Goal: Transaction & Acquisition: Book appointment/travel/reservation

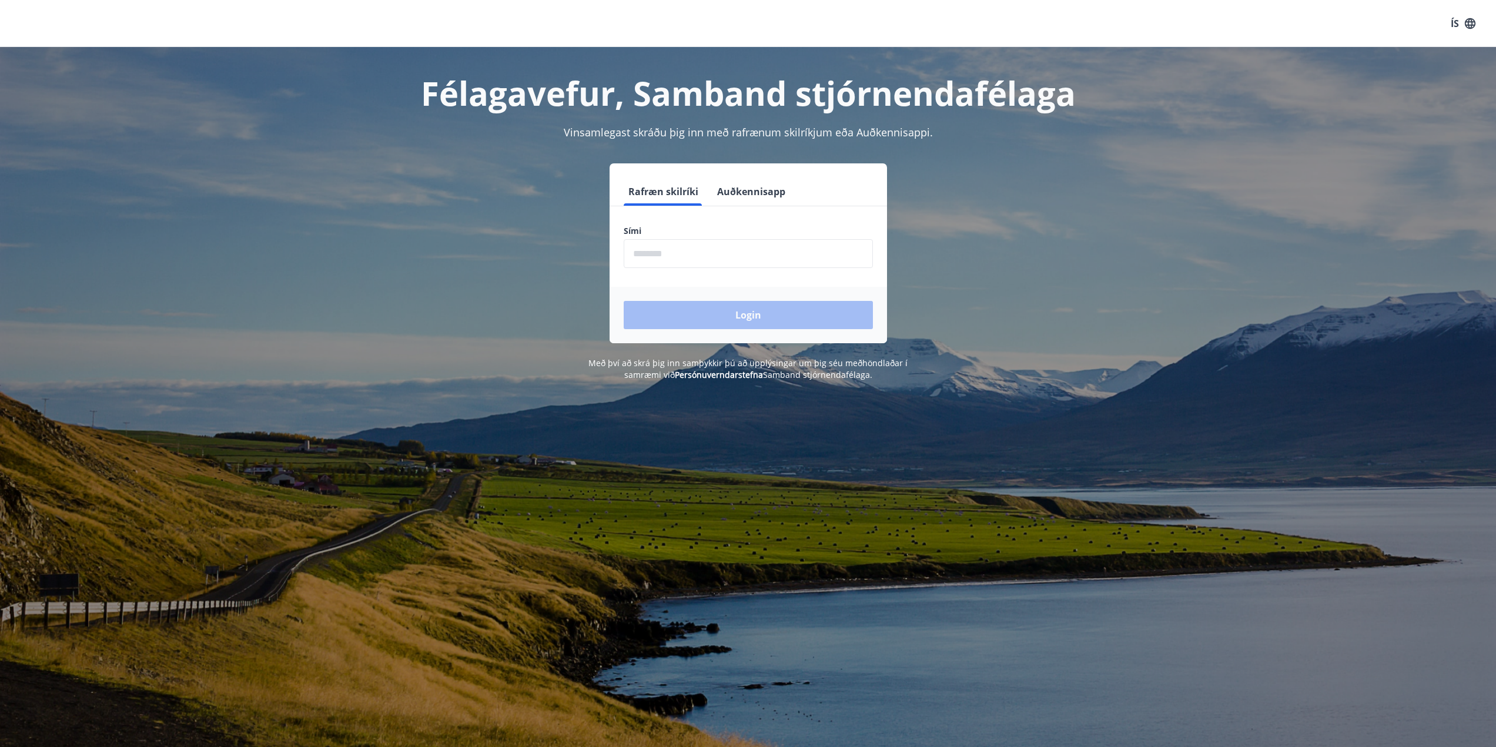
click at [722, 252] on input "phone" at bounding box center [748, 253] width 249 height 29
type input "********"
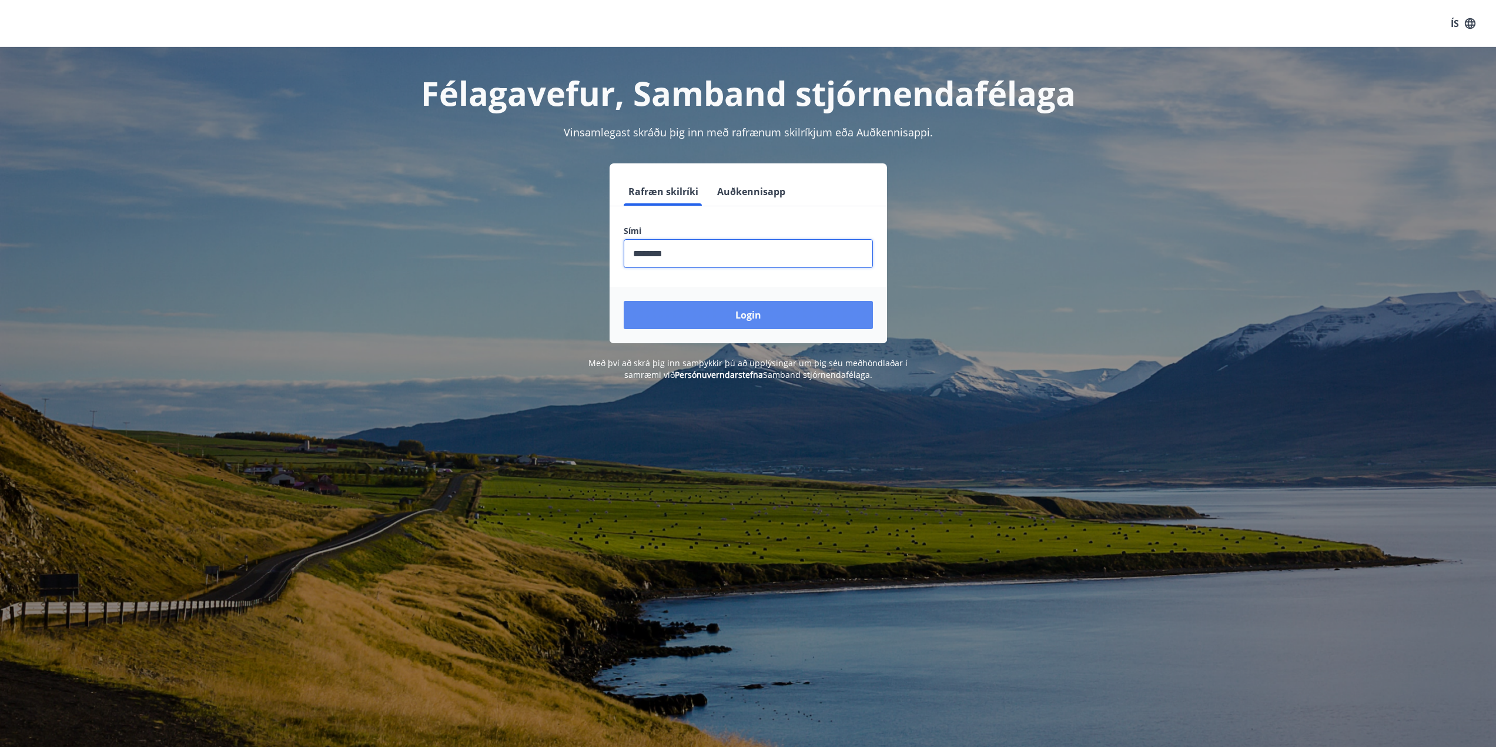
click at [752, 319] on button "Login" at bounding box center [748, 315] width 249 height 28
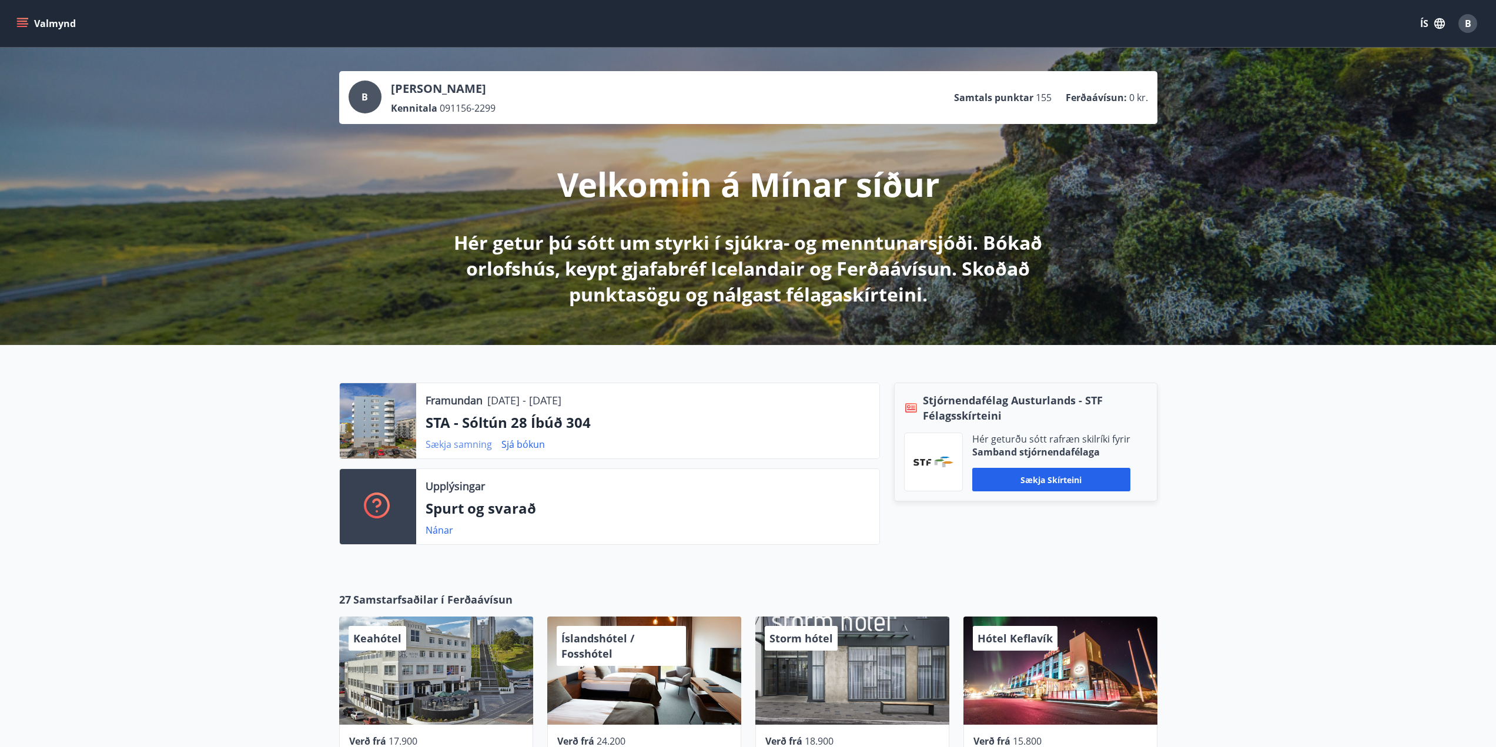
click at [466, 444] on link "Sækja samning" at bounding box center [459, 444] width 66 height 13
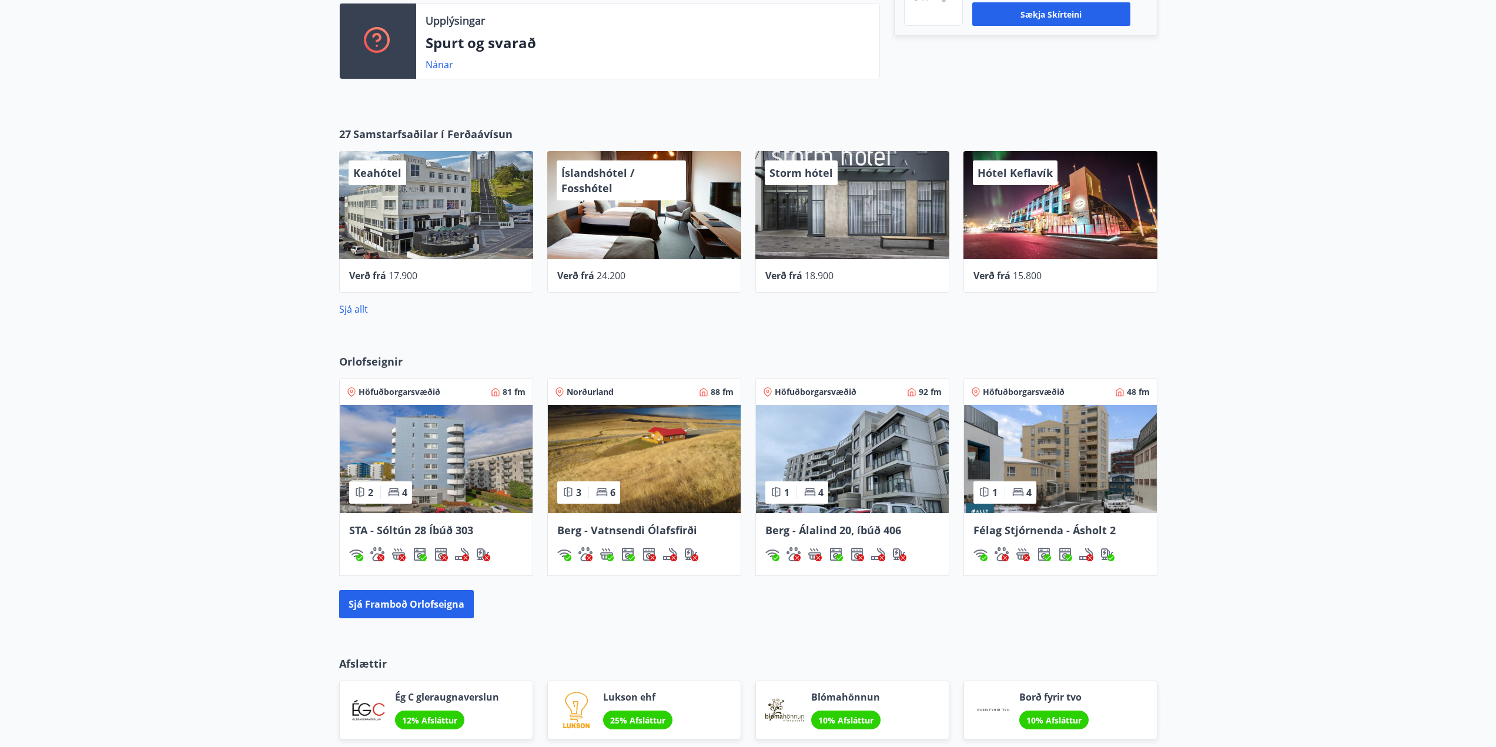
scroll to position [465, 0]
click at [415, 601] on button "Sjá framboð orlofseigna" at bounding box center [406, 605] width 135 height 28
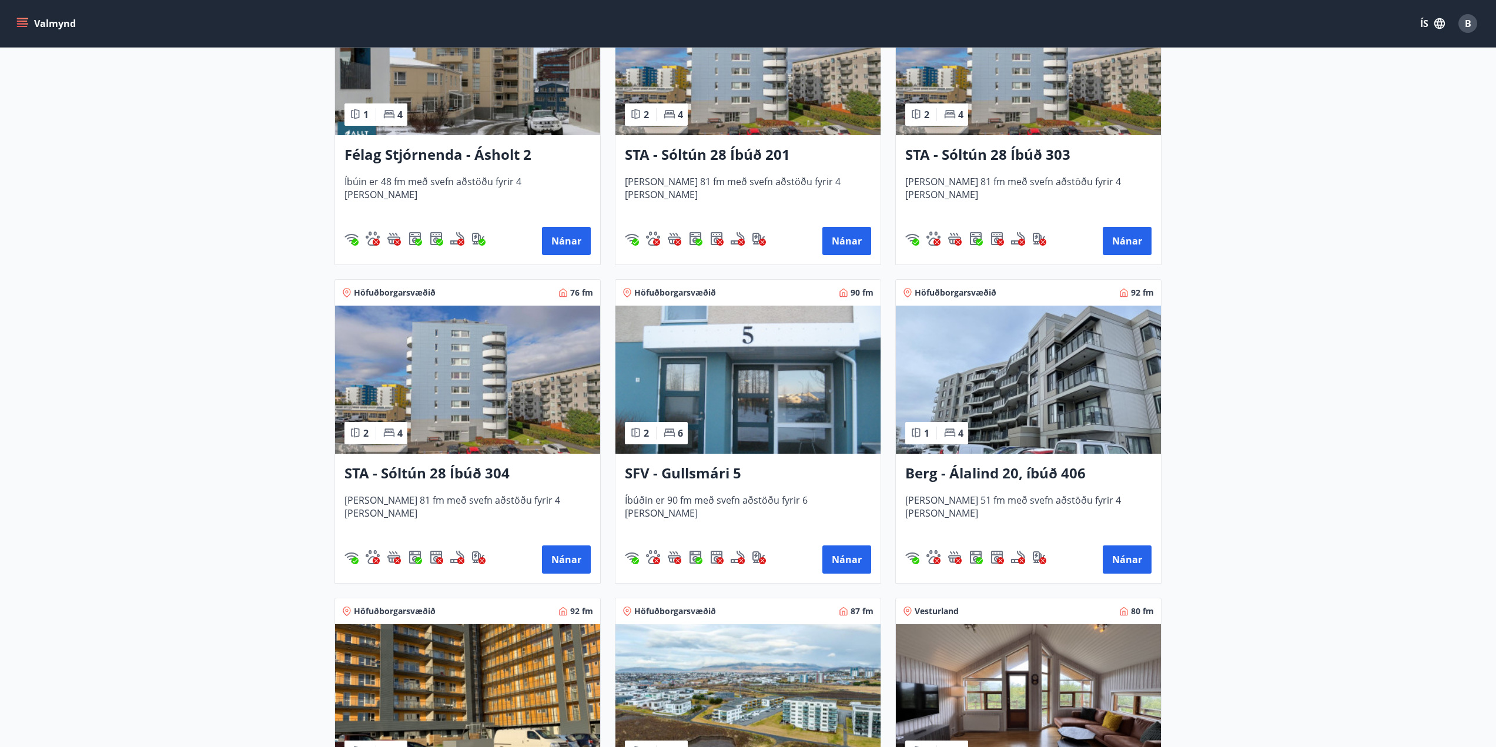
scroll to position [1293, 0]
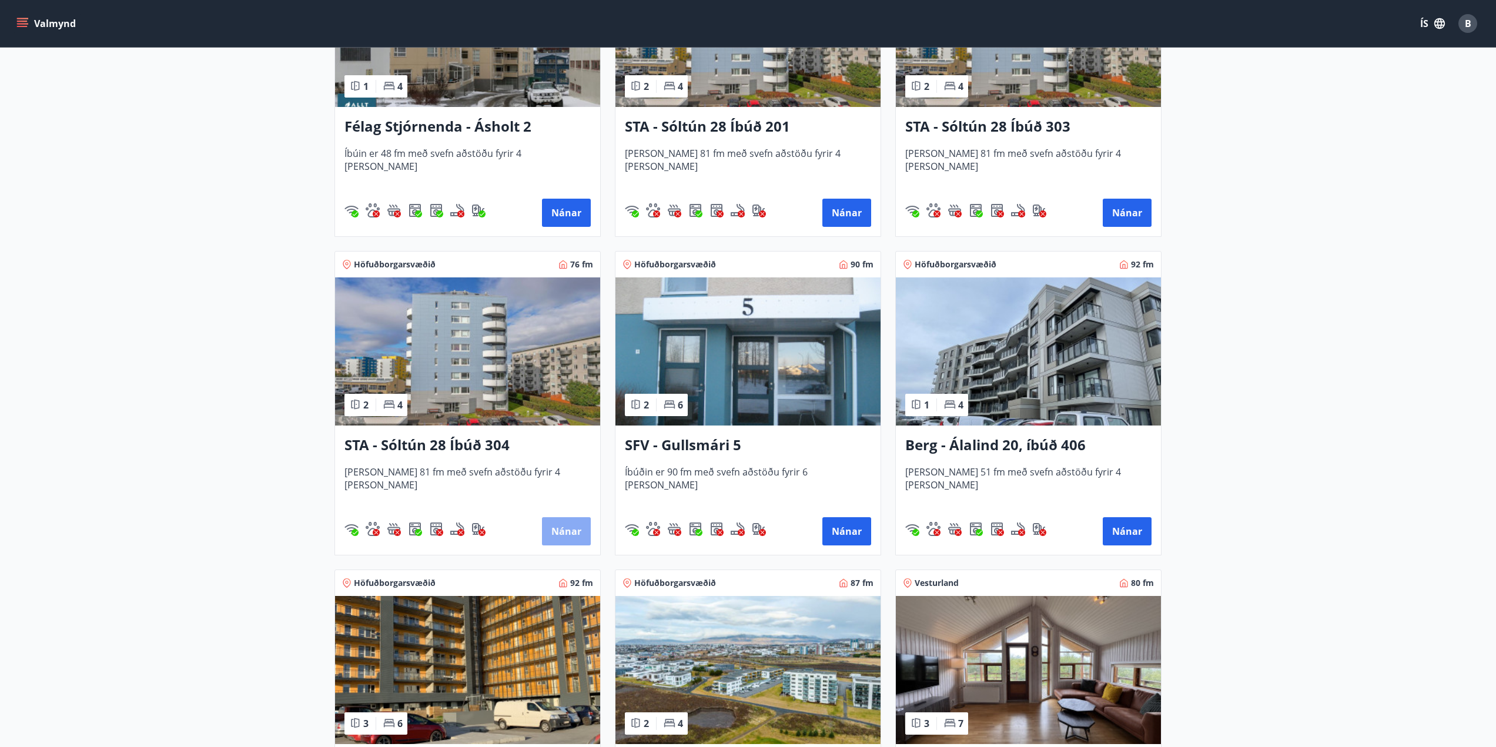
click at [577, 531] on button "Nánar" at bounding box center [566, 531] width 49 height 28
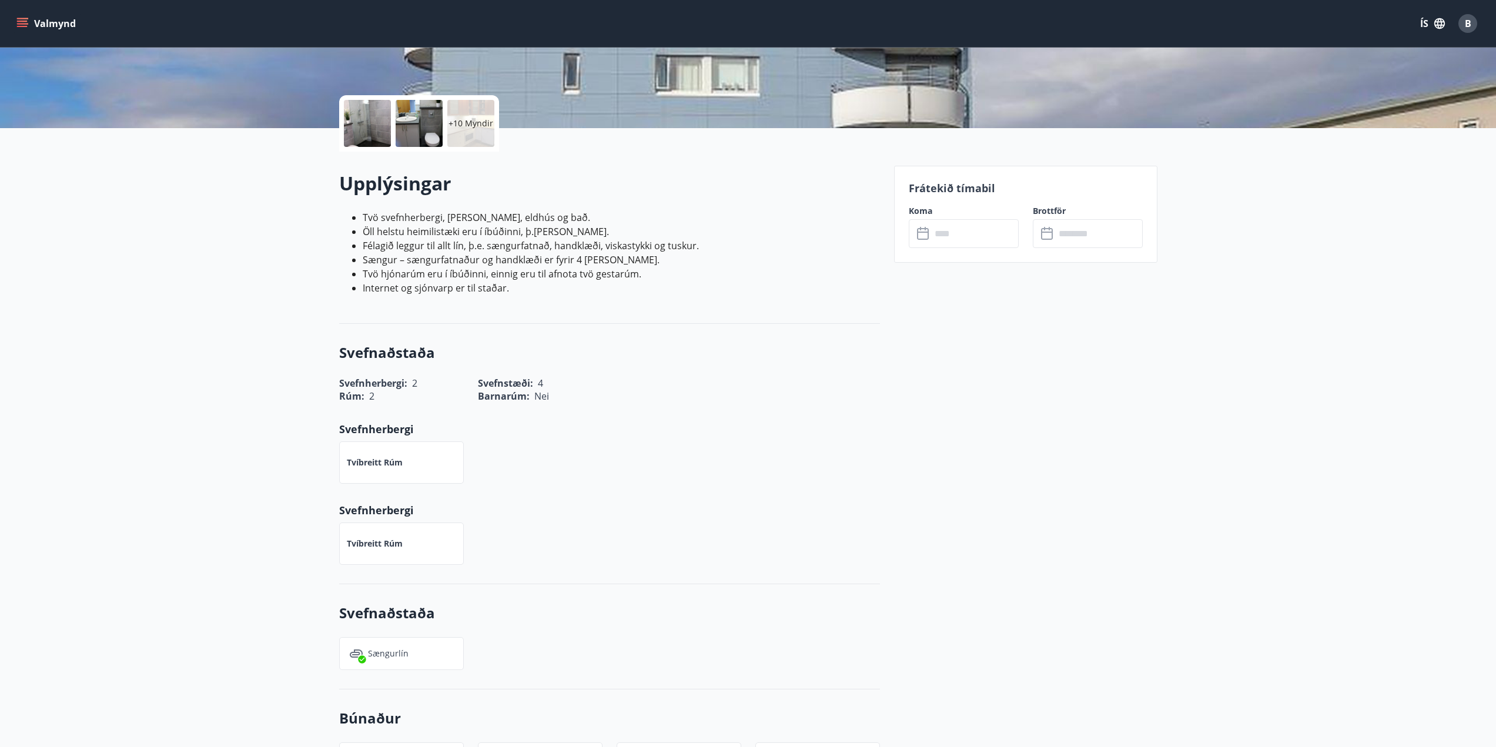
scroll to position [235, 0]
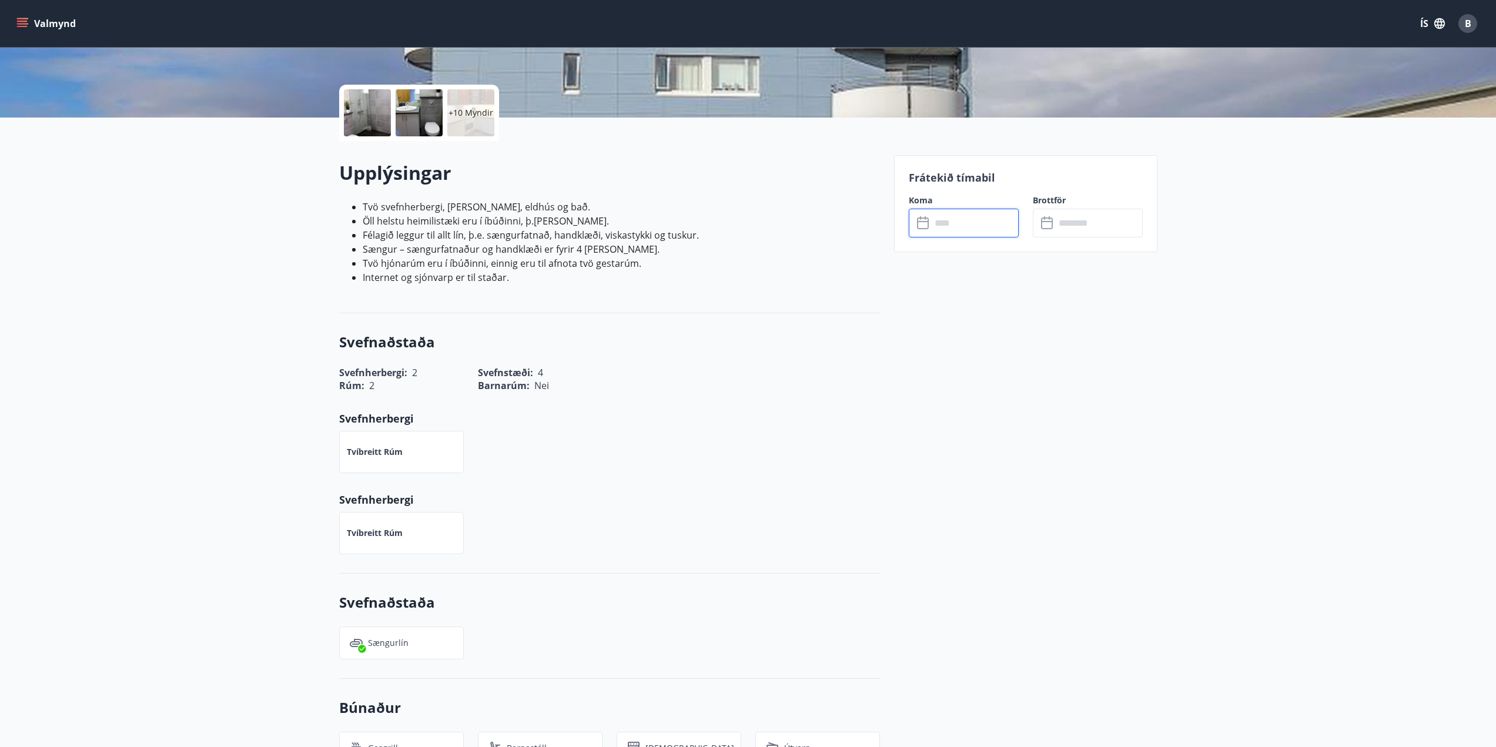
click at [936, 224] on input "text" at bounding box center [975, 223] width 88 height 29
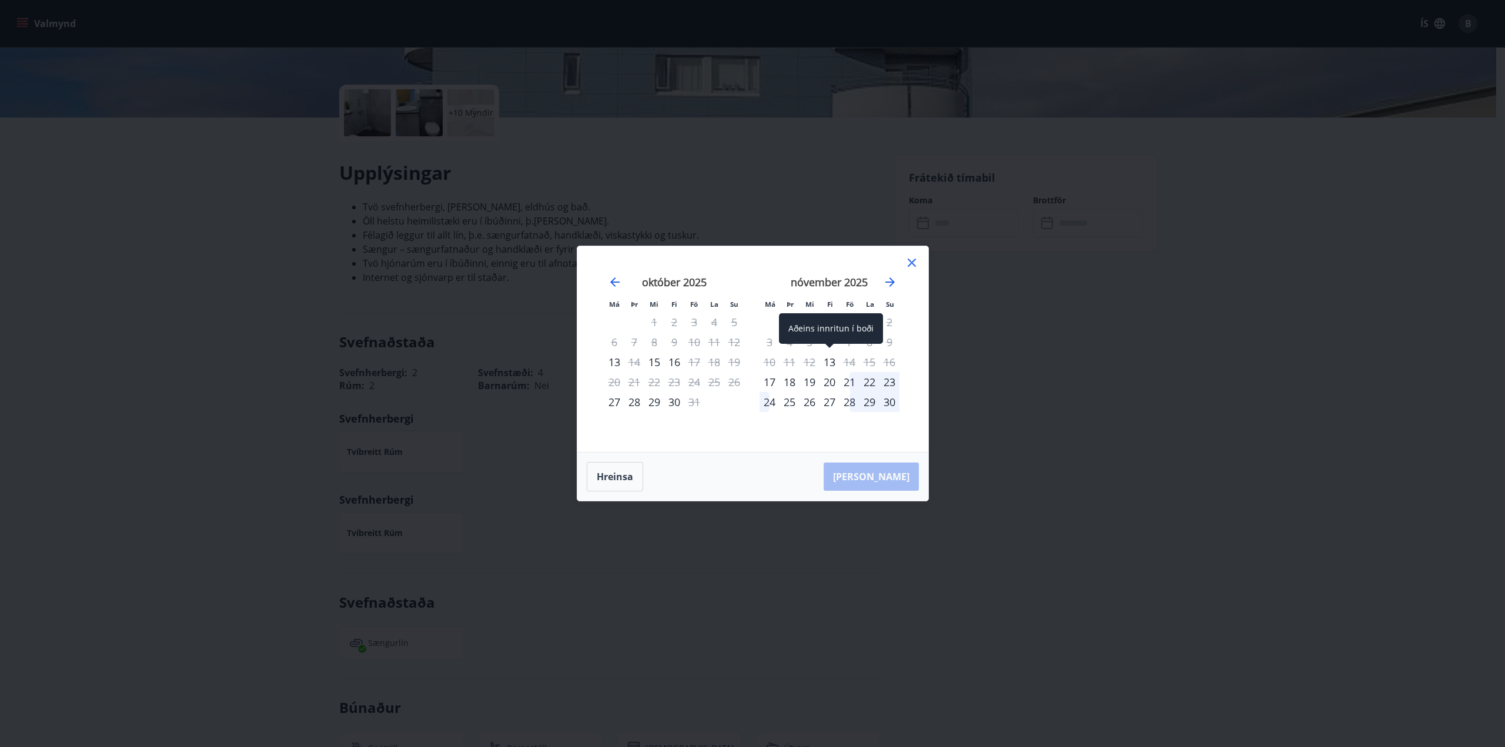
click at [831, 365] on div "13" at bounding box center [829, 362] width 20 height 20
click at [854, 365] on div "14" at bounding box center [849, 362] width 20 height 20
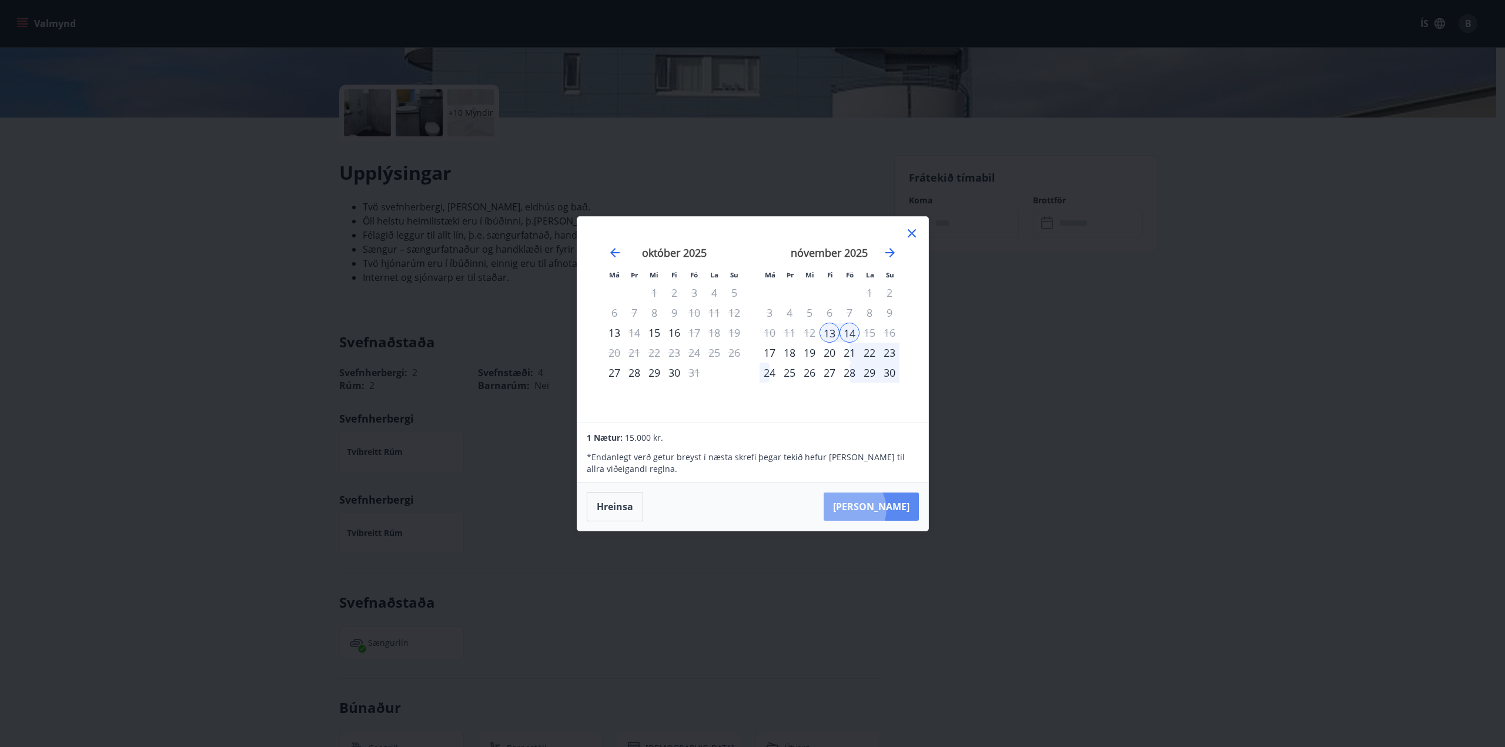
click at [886, 509] on button "Taka Frá" at bounding box center [871, 507] width 95 height 28
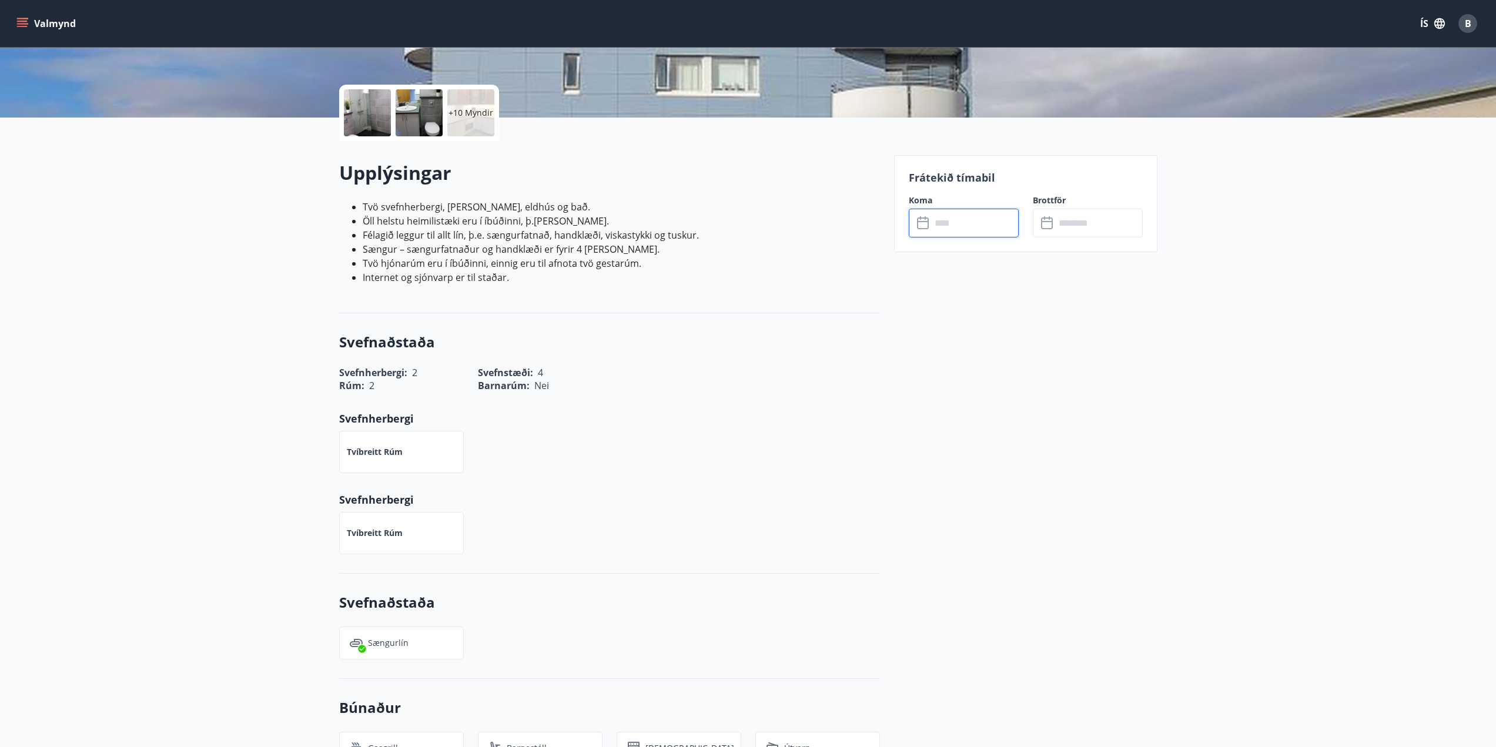
type input "******"
click at [1085, 332] on button "Greiða" at bounding box center [1088, 331] width 110 height 28
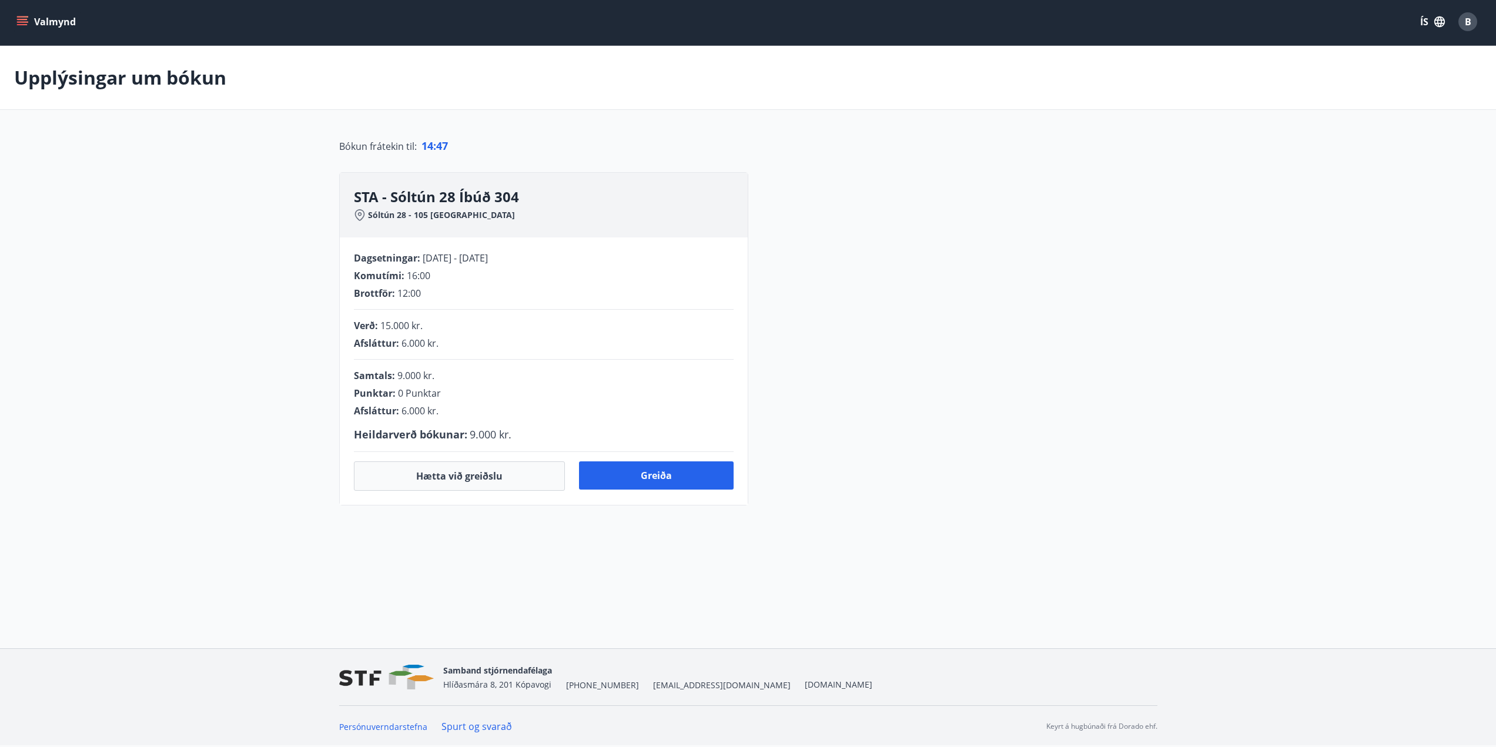
scroll to position [48, 0]
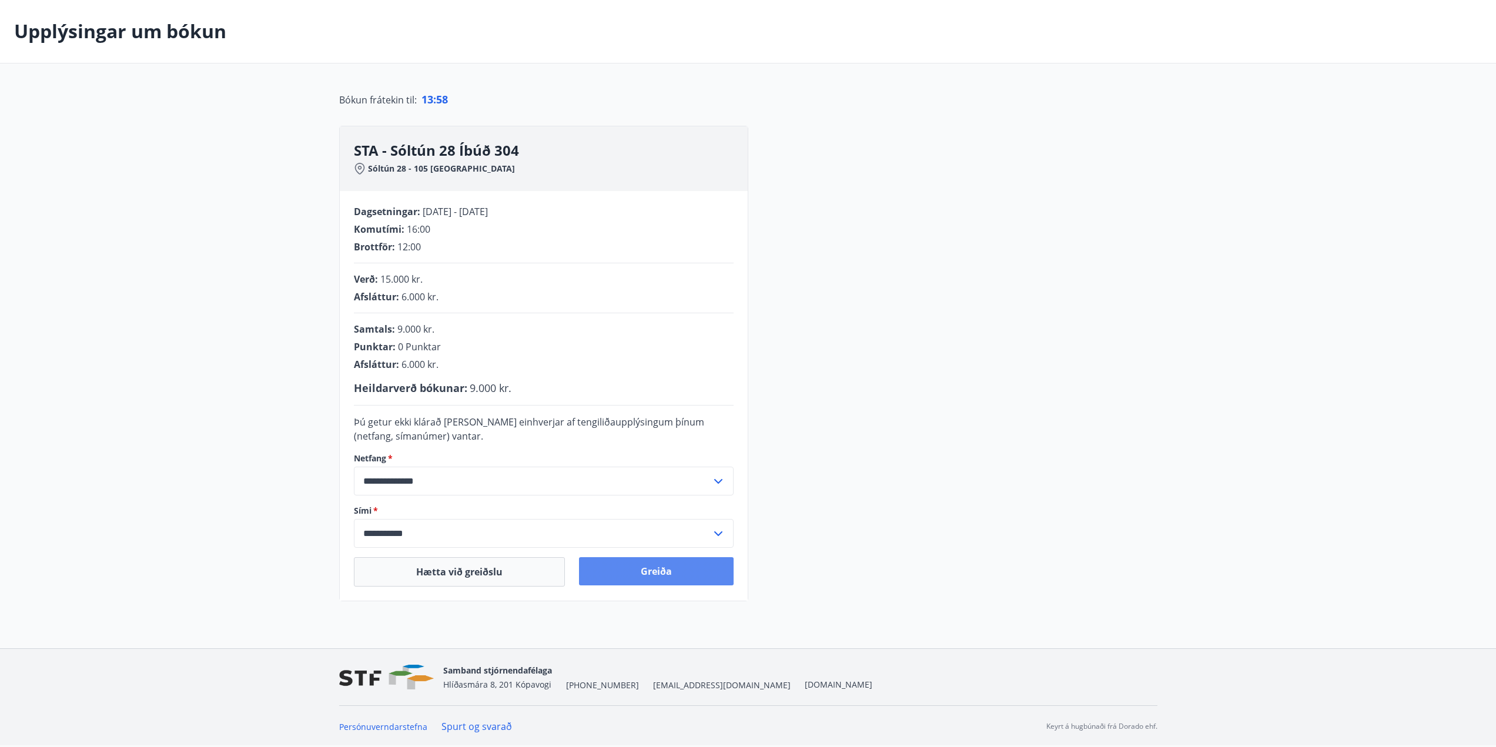
click at [657, 568] on button "Greiða" at bounding box center [656, 571] width 155 height 28
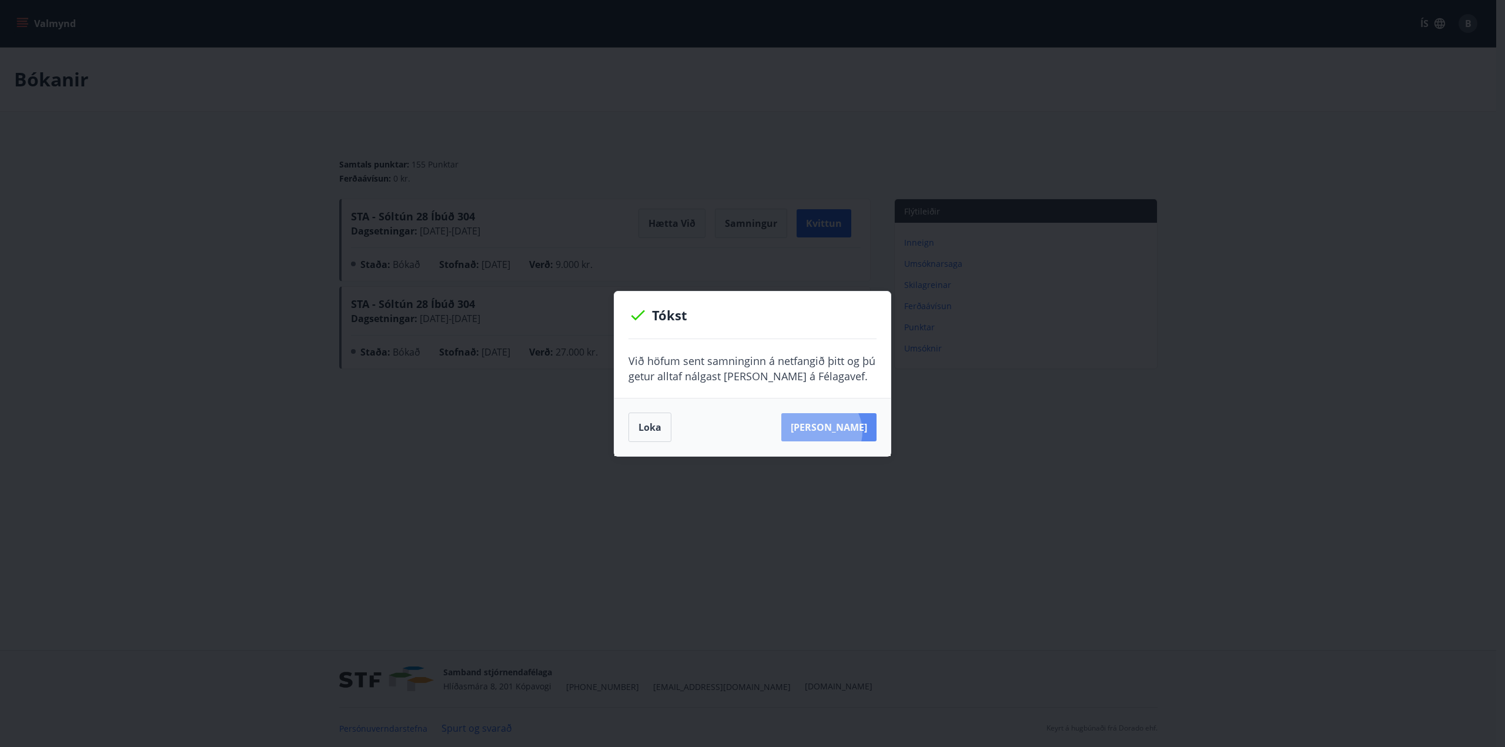
click at [838, 431] on button "Sjá samning" at bounding box center [828, 427] width 95 height 28
click at [658, 423] on button "Loka" at bounding box center [649, 427] width 43 height 29
click at [647, 423] on button "Loka" at bounding box center [649, 427] width 43 height 29
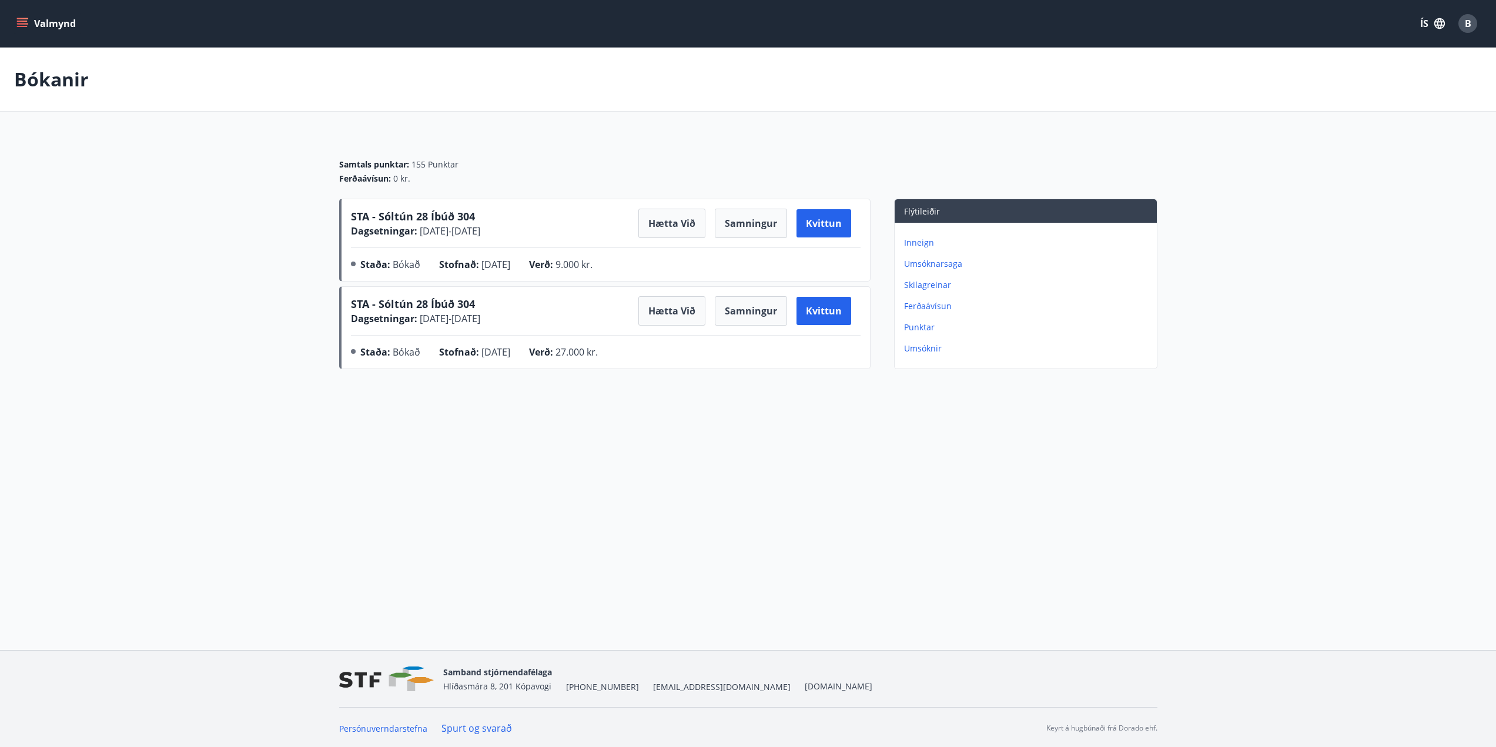
click at [33, 21] on button "Valmynd" at bounding box center [47, 23] width 66 height 21
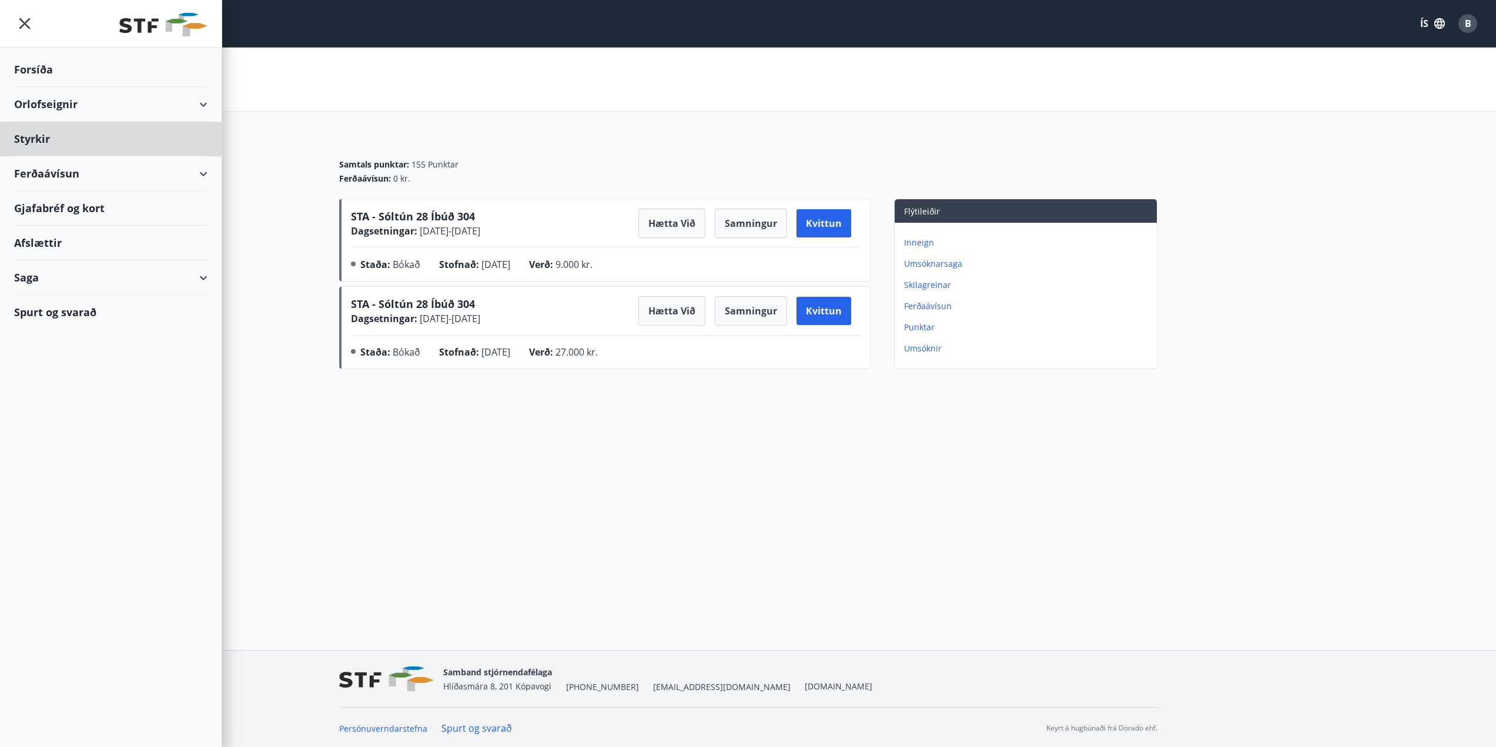
click at [29, 72] on div "Forsíða" at bounding box center [110, 69] width 193 height 35
